Goal: Task Accomplishment & Management: Manage account settings

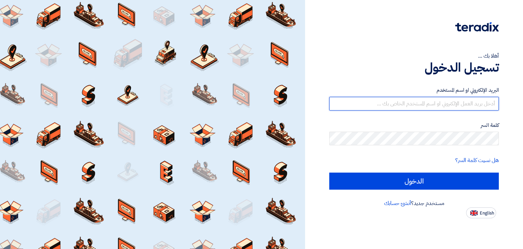
click at [398, 109] on input "text" at bounding box center [414, 104] width 170 height 14
click at [410, 104] on input "text" at bounding box center [414, 104] width 170 height 14
type input "[EMAIL_ADDRESS][DOMAIN_NAME]"
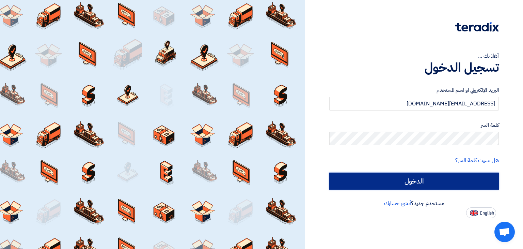
click at [445, 186] on input "الدخول" at bounding box center [414, 180] width 170 height 17
type input "Sign in"
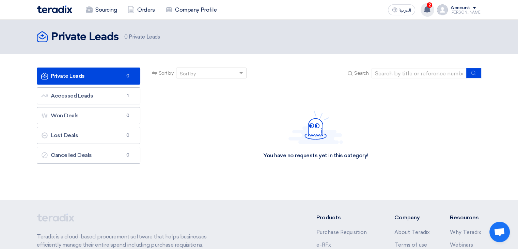
click at [430, 10] on use at bounding box center [427, 9] width 7 height 7
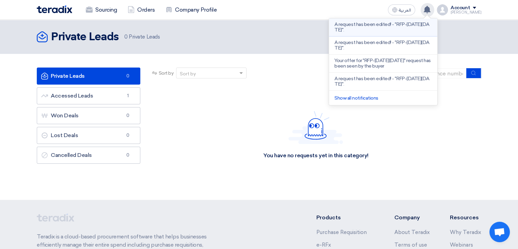
click at [384, 28] on p "A request has been edited! - "RFP-[DATE][DATE]"." at bounding box center [382, 27] width 97 height 11
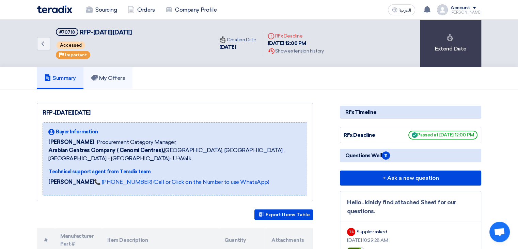
click at [105, 79] on h5 "My Offers" at bounding box center [108, 78] width 34 height 7
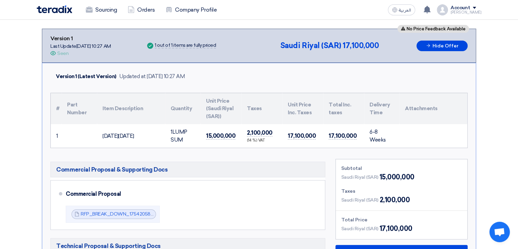
scroll to position [87, 0]
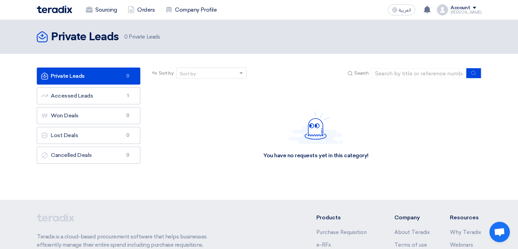
click at [109, 105] on ul "Private Leads Private Leads 0 Accessed Leads Accessed Leads 1 Won Deals Won Dea…" at bounding box center [88, 115] width 103 height 96
click at [104, 99] on link "Accessed Leads Accessed Leads 1" at bounding box center [88, 95] width 103 height 17
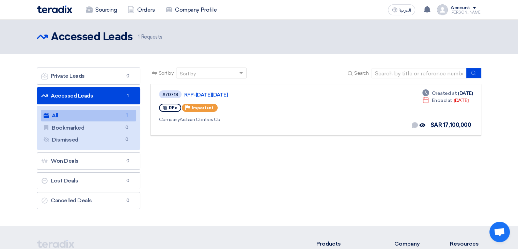
click at [99, 97] on link "Accessed Leads Accessed Leads 1" at bounding box center [88, 95] width 103 height 17
click at [93, 111] on link "All All 1" at bounding box center [88, 116] width 95 height 12
click at [299, 102] on div "RFx Priority Important" at bounding box center [257, 107] width 197 height 11
click at [209, 93] on link "RFP-[DATE][DATE]" at bounding box center [269, 95] width 170 height 6
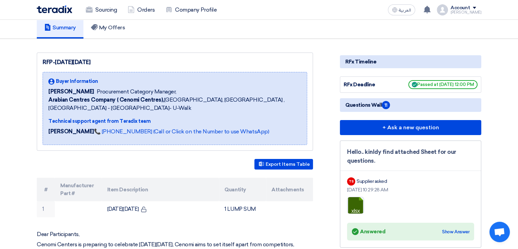
scroll to position [50, 0]
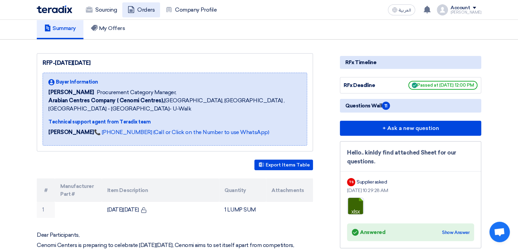
click at [132, 14] on link "Orders" at bounding box center [141, 9] width 38 height 15
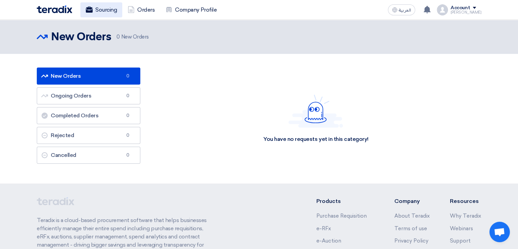
click at [94, 10] on link "Sourcing" at bounding box center [101, 9] width 42 height 15
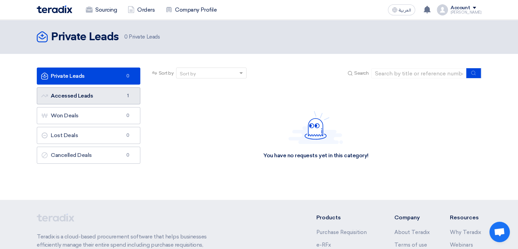
click at [103, 101] on link "Accessed Leads Accessed Leads 1" at bounding box center [88, 95] width 103 height 17
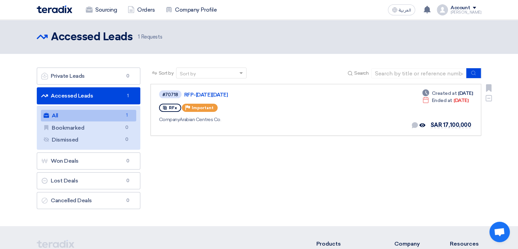
click at [246, 119] on div "Company Arabian Centres Co." at bounding box center [257, 119] width 197 height 7
click at [206, 93] on link "RFP-[DATE][DATE]" at bounding box center [269, 95] width 170 height 6
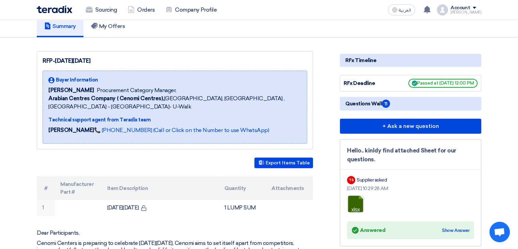
scroll to position [52, 0]
click at [118, 28] on h5 "My Offers" at bounding box center [108, 26] width 34 height 7
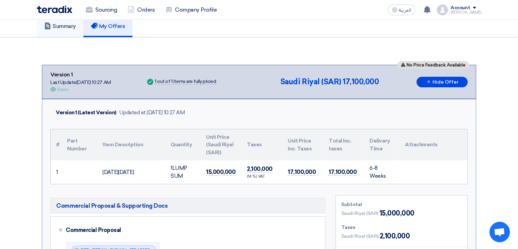
click at [70, 25] on h5 "Summary" at bounding box center [60, 26] width 32 height 7
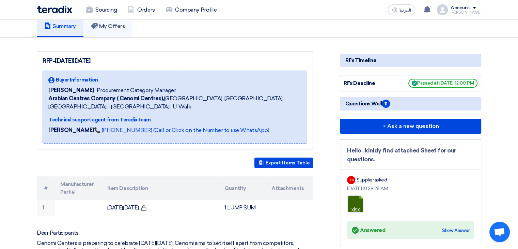
click at [98, 33] on link "My Offers" at bounding box center [107, 26] width 49 height 22
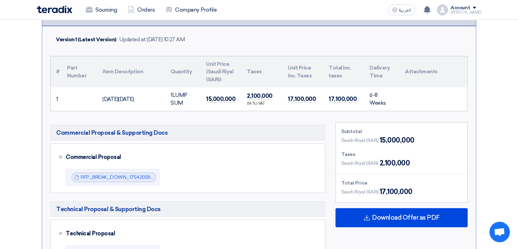
scroll to position [129, 0]
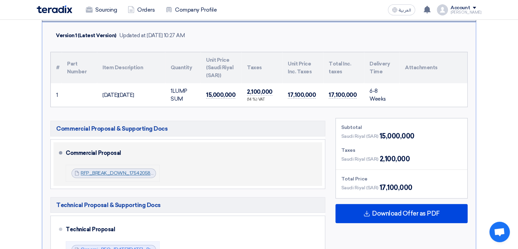
click at [120, 170] on link "RFP_BREAK_DOWN_1754205862704.pdf" at bounding box center [127, 173] width 93 height 6
